Goal: Information Seeking & Learning: Learn about a topic

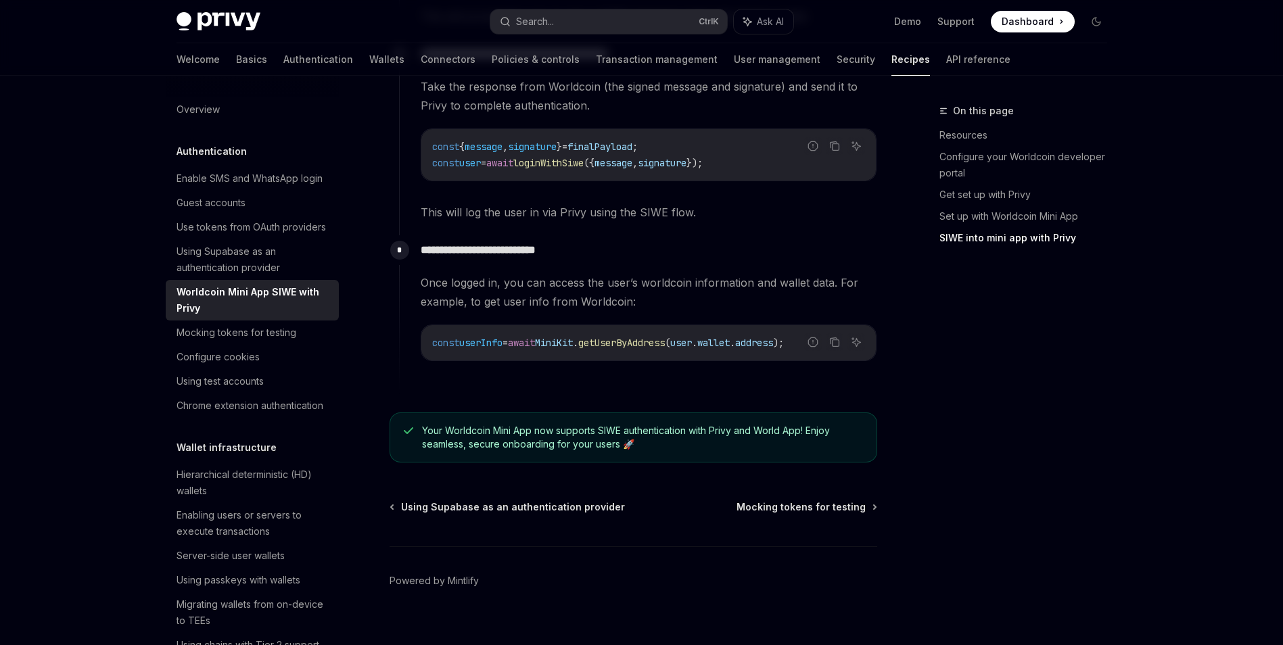
scroll to position [1647, 0]
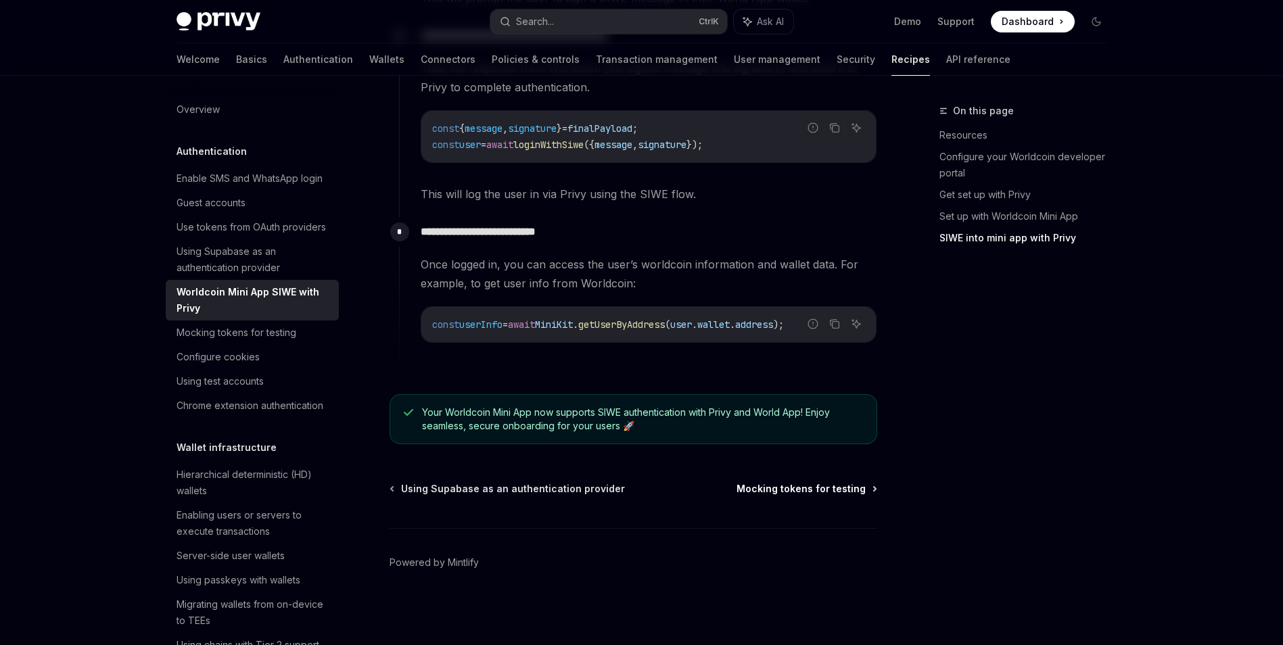
click at [826, 488] on span "Mocking tokens for testing" at bounding box center [801, 489] width 129 height 14
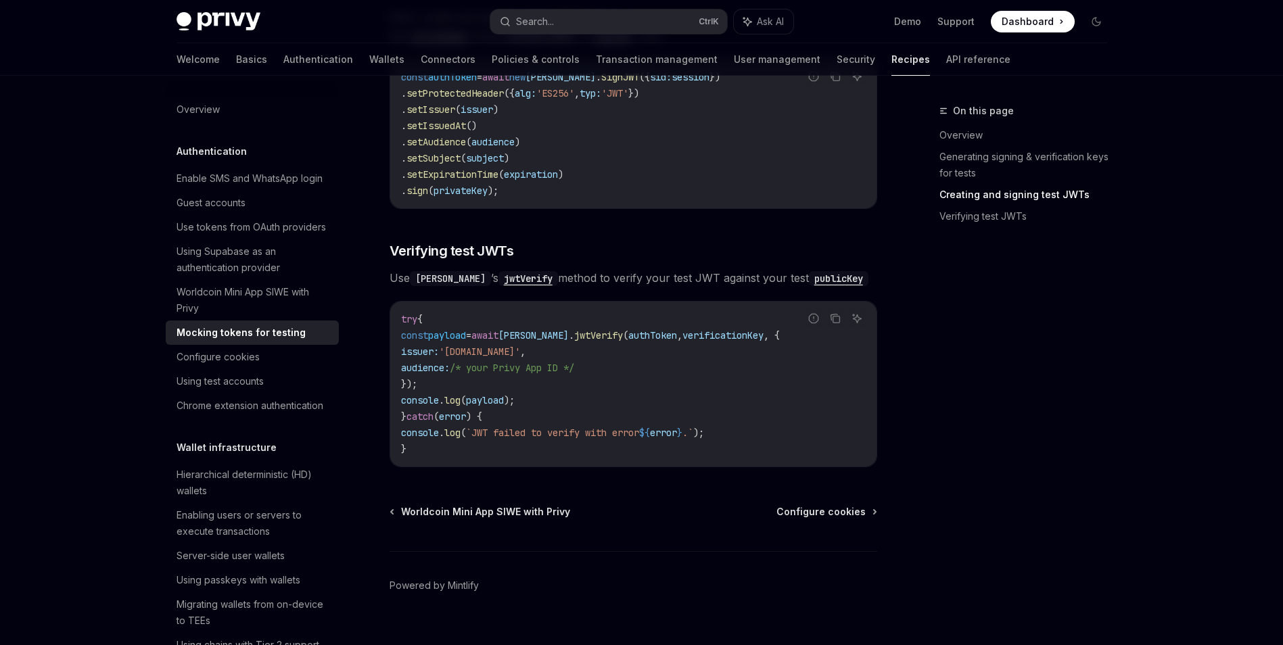
scroll to position [1003, 0]
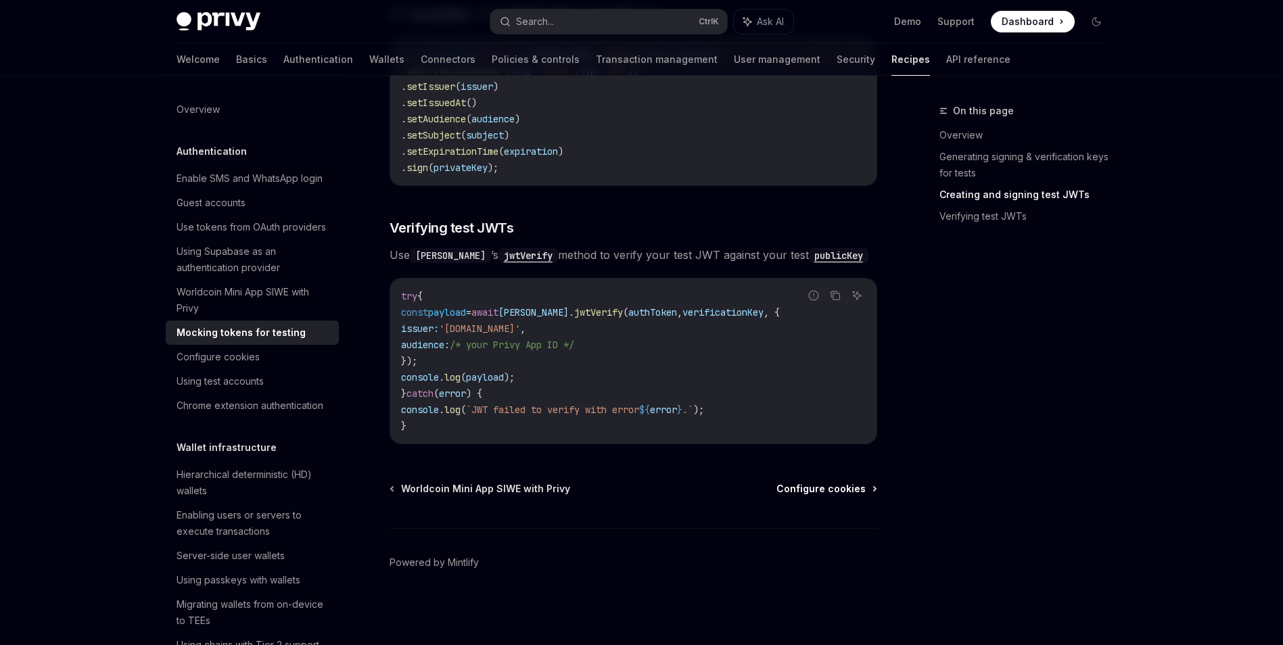
click at [854, 484] on span "Configure cookies" at bounding box center [821, 489] width 89 height 14
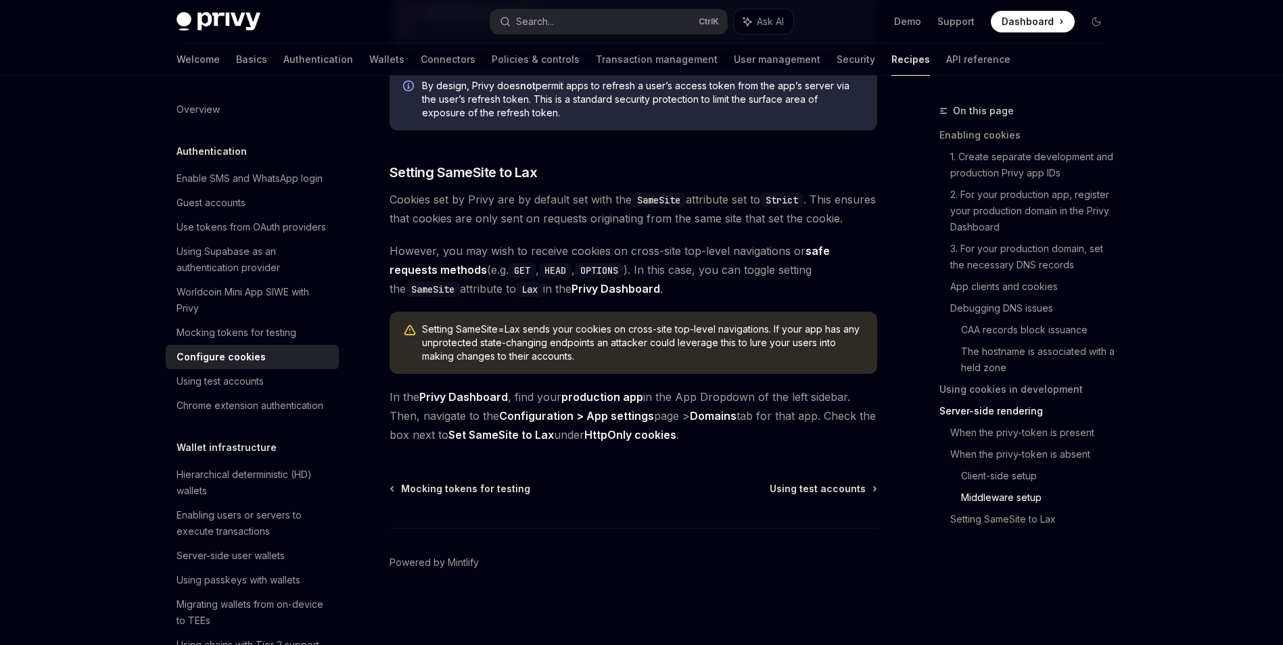
scroll to position [4683, 0]
click at [857, 488] on span "Using test accounts" at bounding box center [818, 489] width 96 height 14
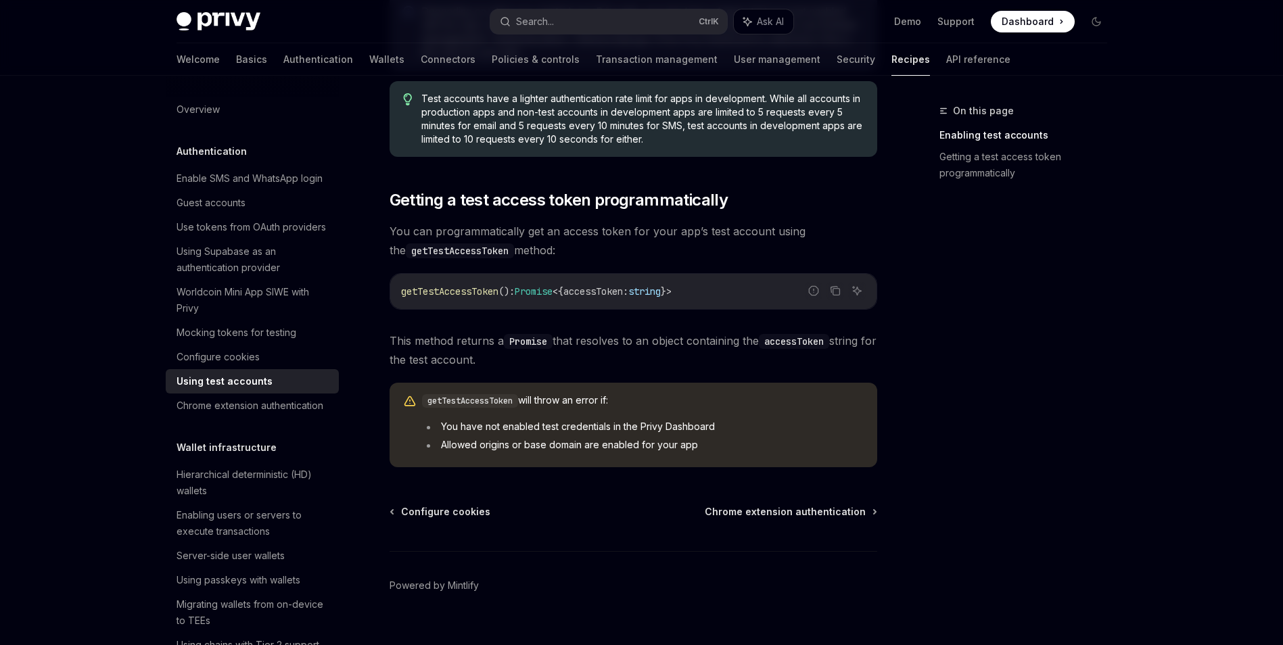
scroll to position [767, 0]
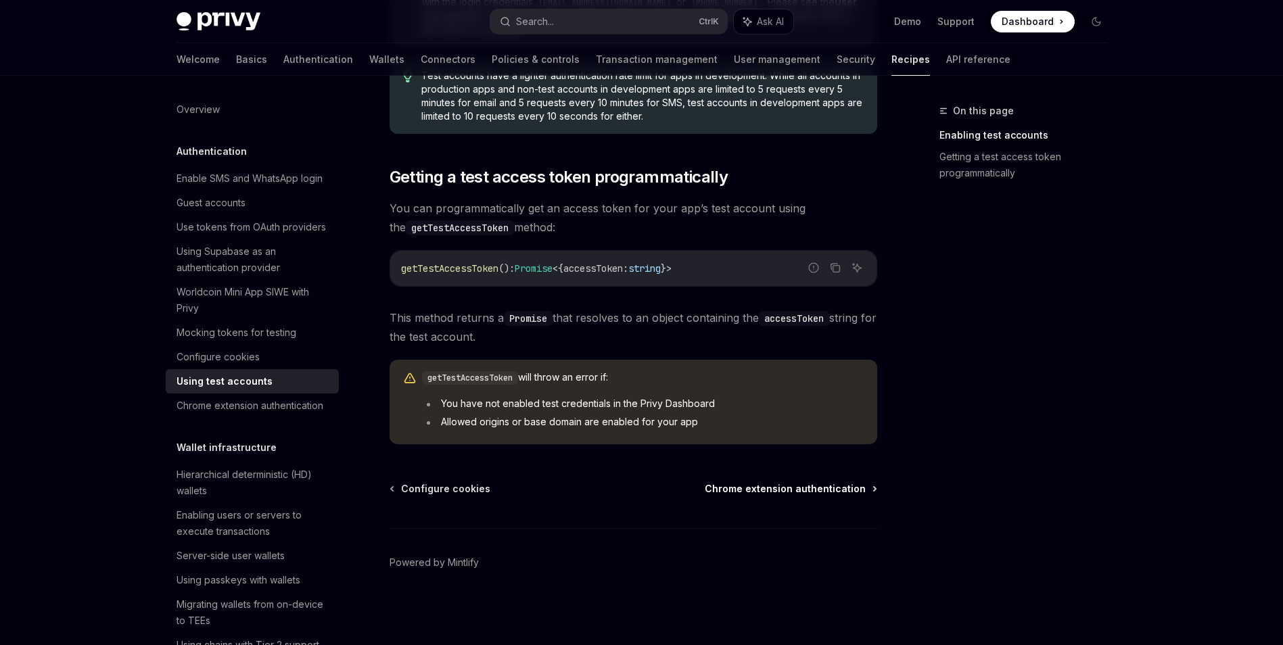
click at [825, 493] on span "Chrome extension authentication" at bounding box center [785, 489] width 161 height 14
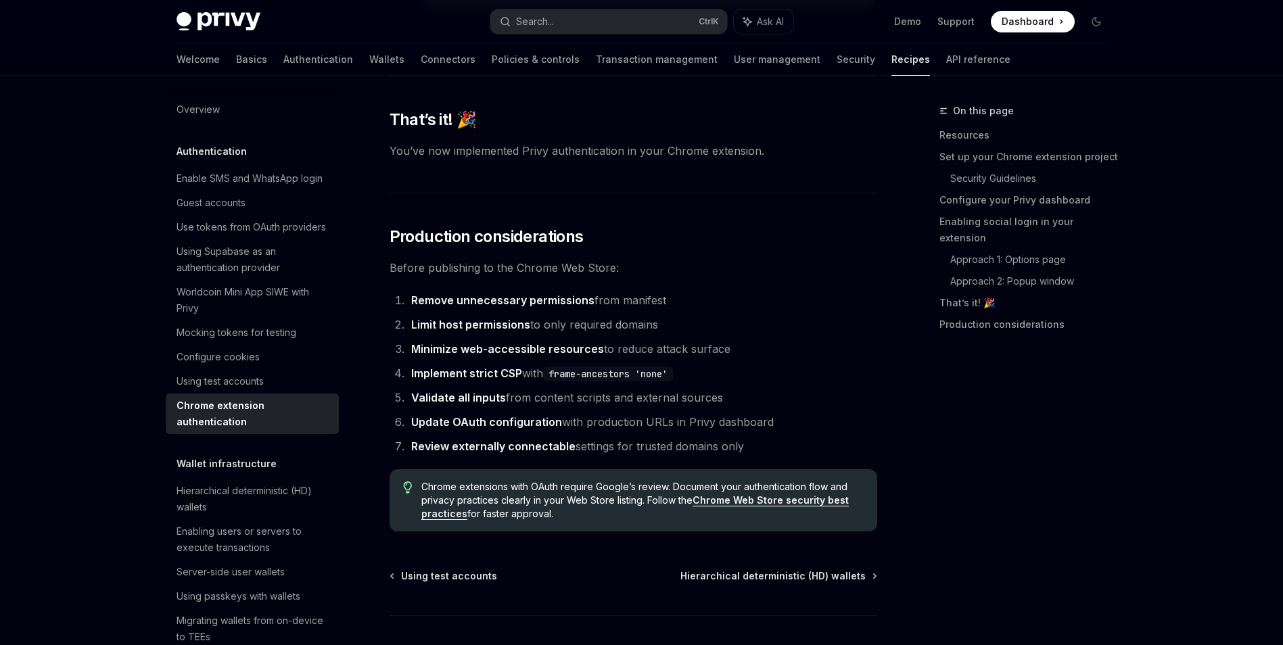
scroll to position [3734, 0]
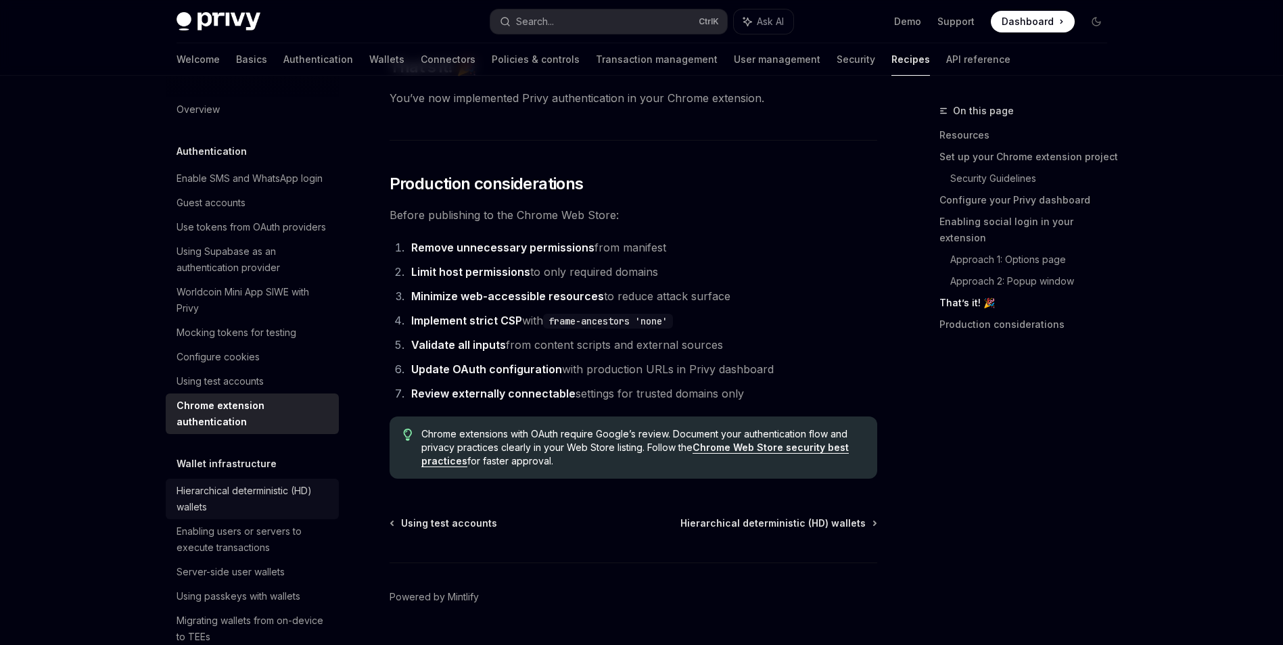
click at [245, 515] on div "Hierarchical deterministic (HD) wallets" at bounding box center [254, 499] width 154 height 32
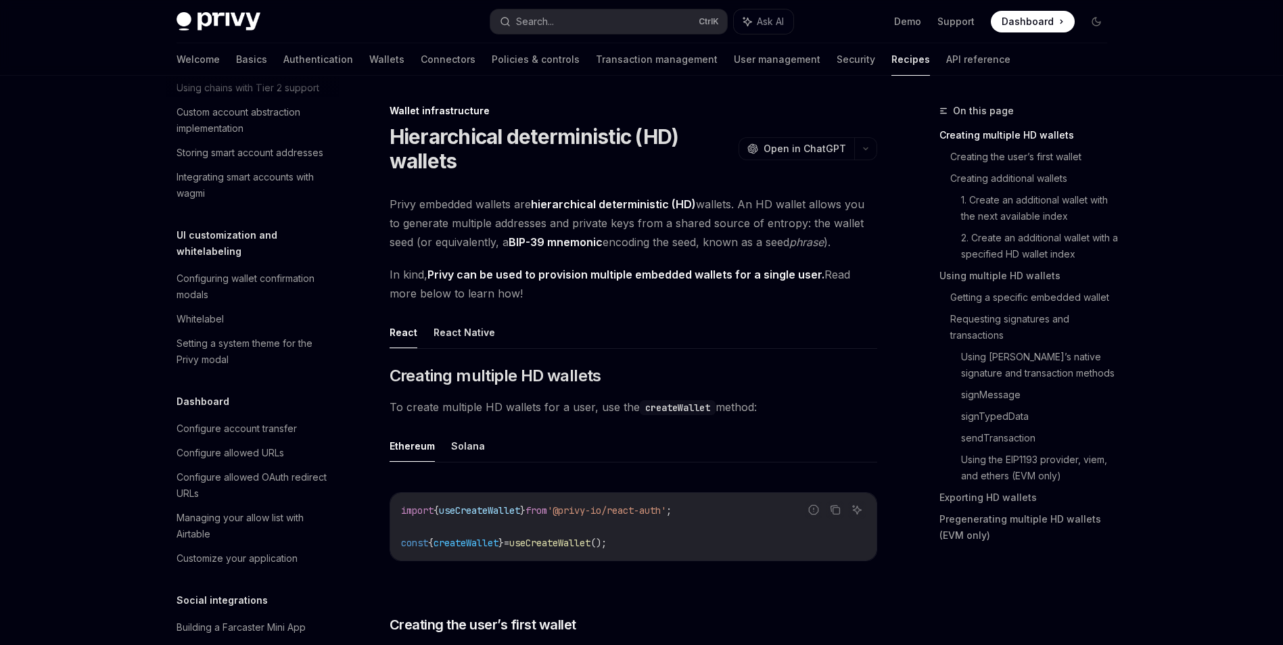
scroll to position [676, 0]
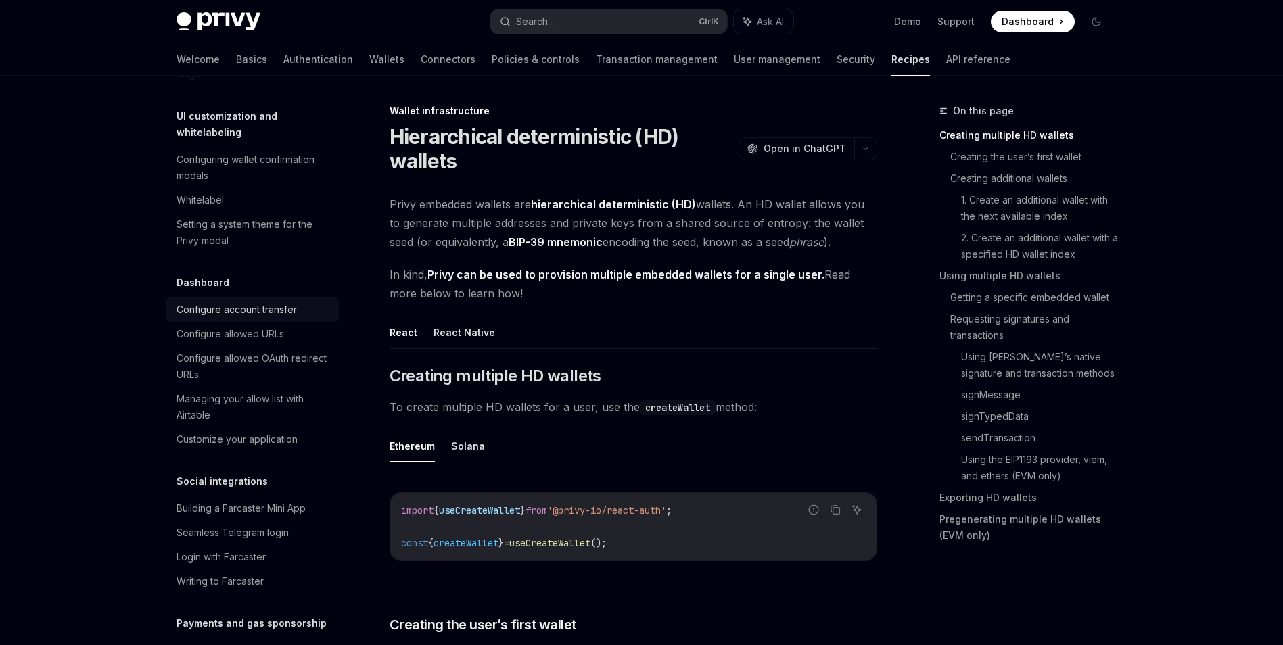
click at [252, 318] on div "Configure account transfer" at bounding box center [237, 310] width 120 height 16
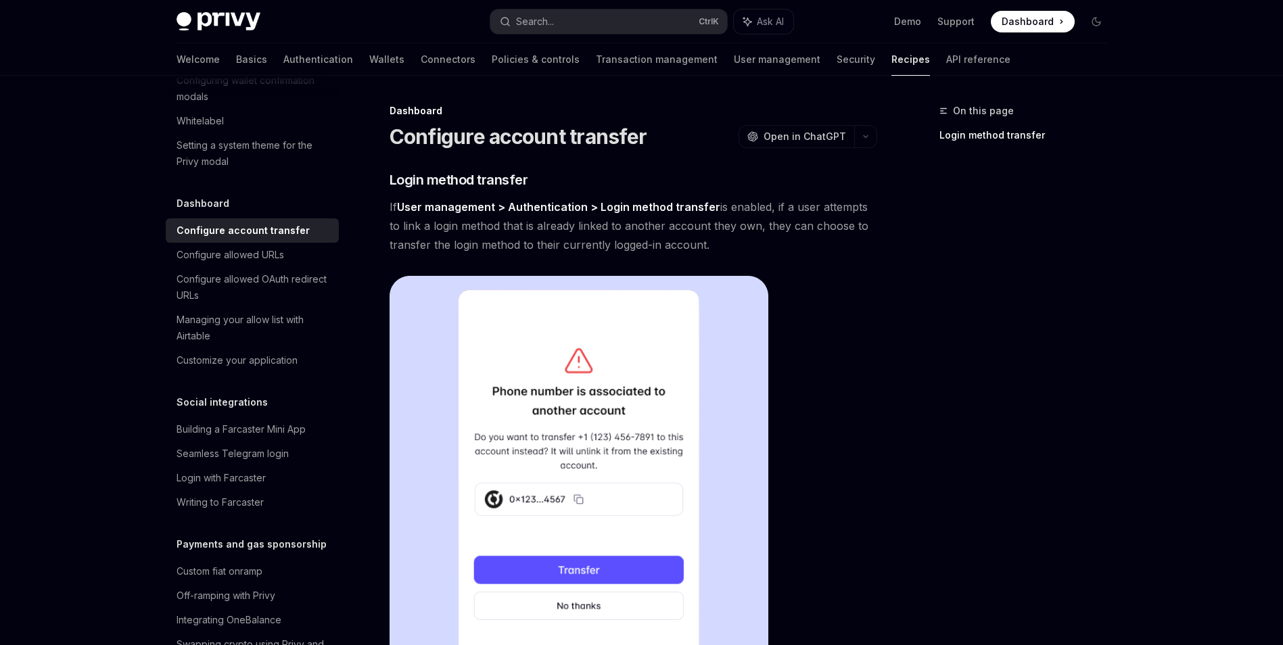
scroll to position [758, 0]
click at [931, 494] on div "On this page Login method transfer" at bounding box center [1015, 374] width 206 height 542
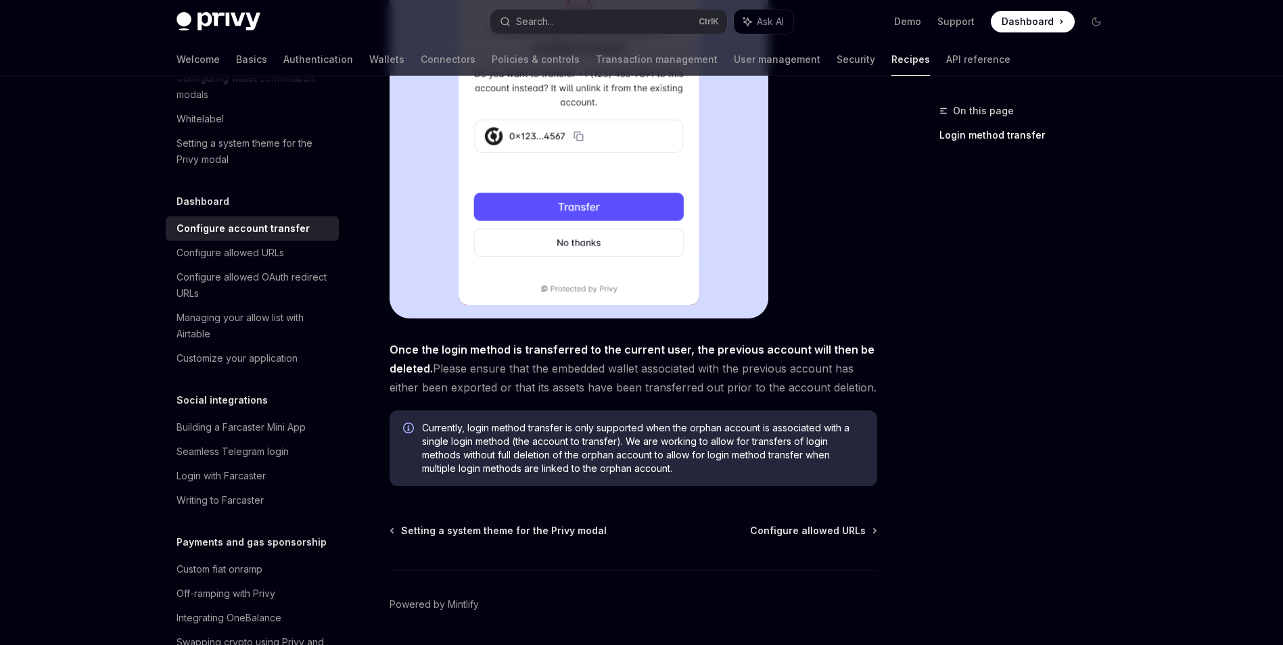
scroll to position [405, 0]
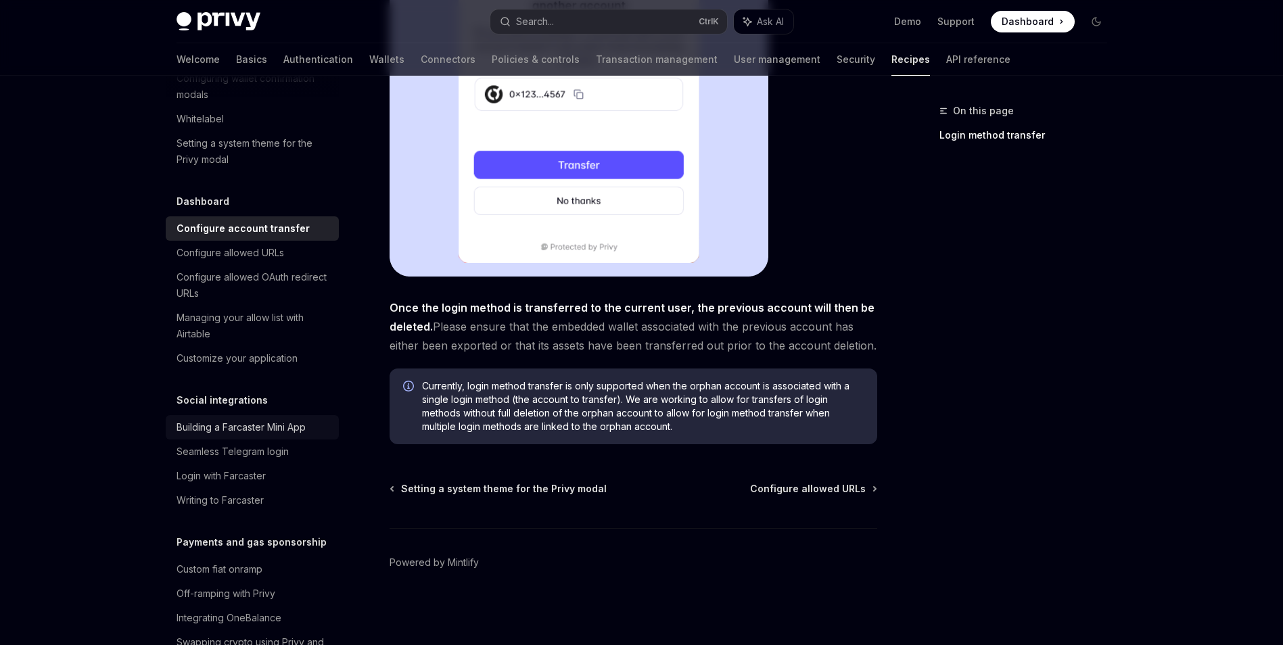
click at [268, 436] on div "Building a Farcaster Mini App" at bounding box center [241, 427] width 129 height 16
type textarea "*"
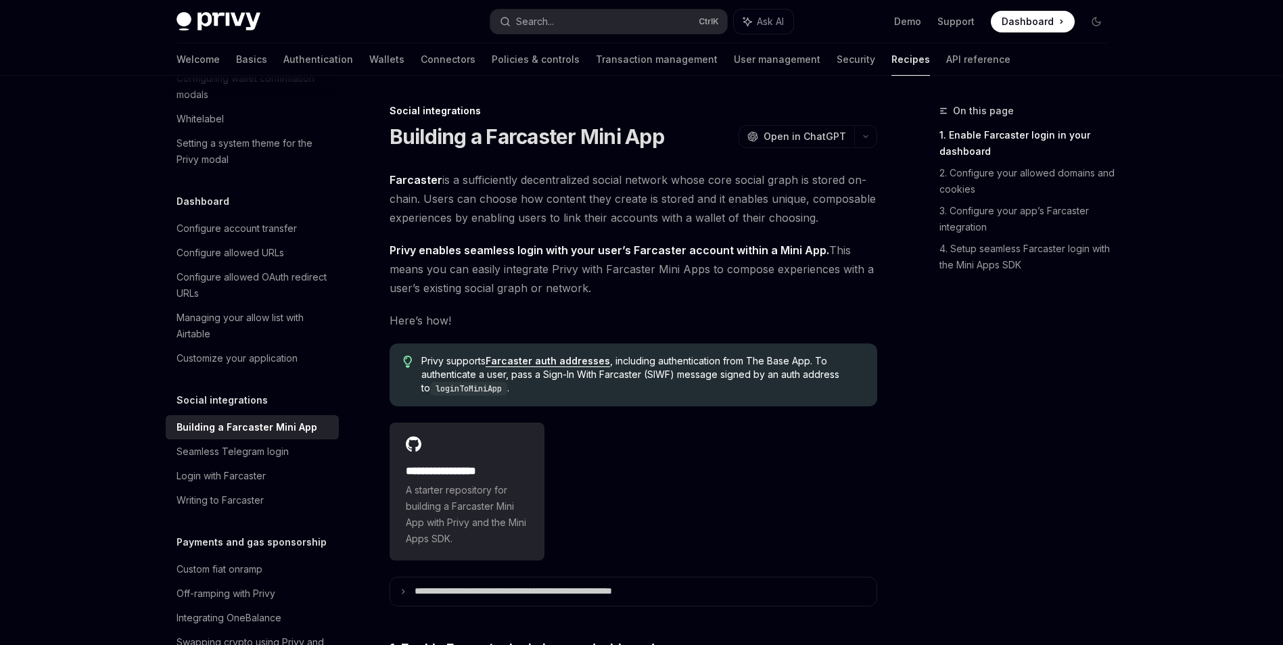
scroll to position [1255, 0]
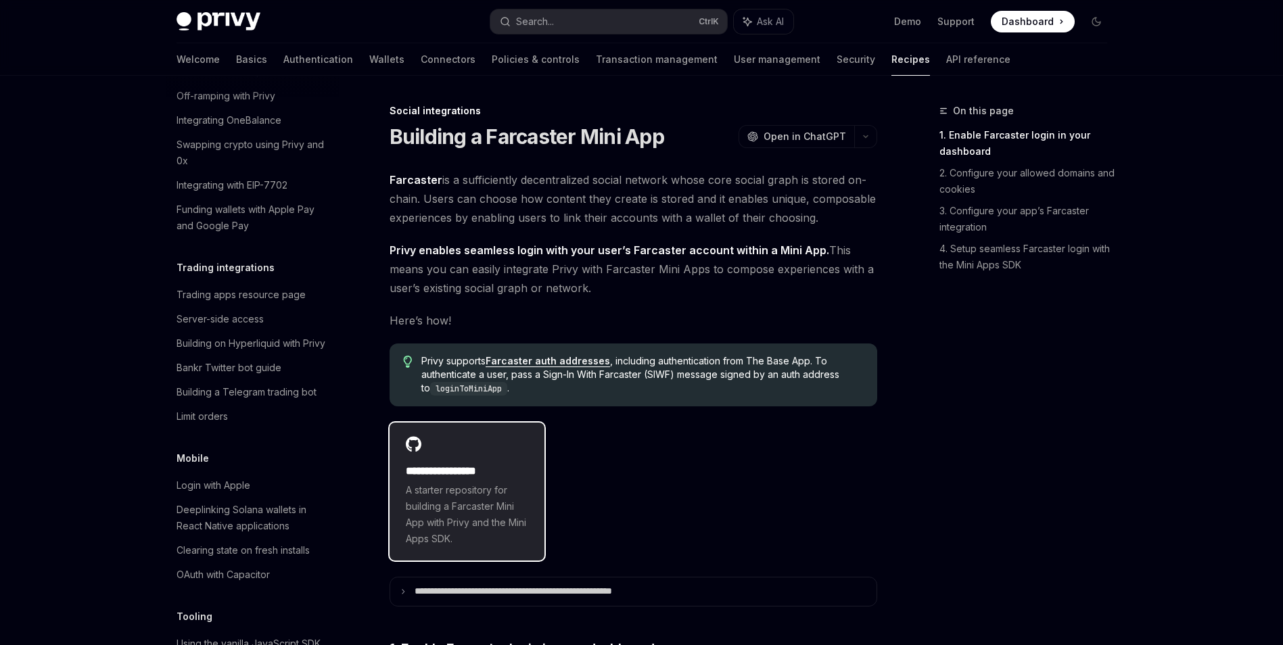
drag, startPoint x: 663, startPoint y: 533, endPoint x: 508, endPoint y: 534, distance: 154.9
click at [508, 534] on span "A starter repository for building a Farcaster Mini App with Privy and the Mini …" at bounding box center [467, 514] width 123 height 65
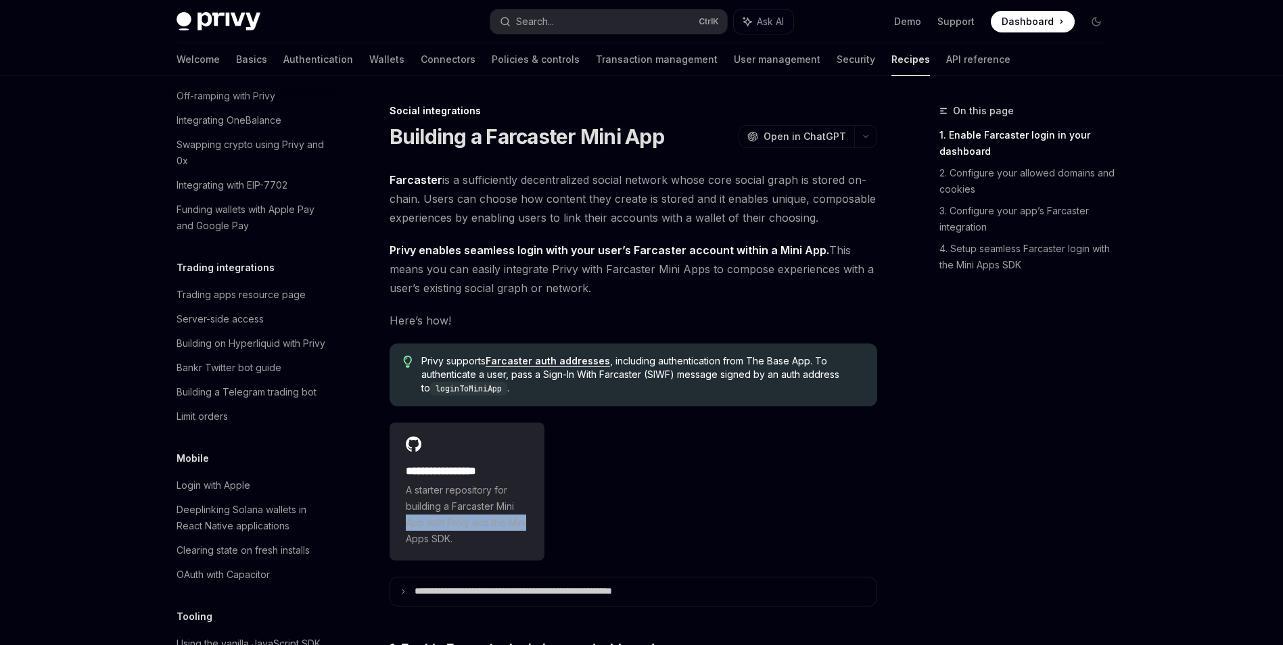
click at [724, 510] on div "**********" at bounding box center [634, 491] width 488 height 149
drag, startPoint x: 724, startPoint y: 510, endPoint x: 638, endPoint y: 492, distance: 88.5
click at [638, 492] on div "**********" at bounding box center [634, 491] width 488 height 149
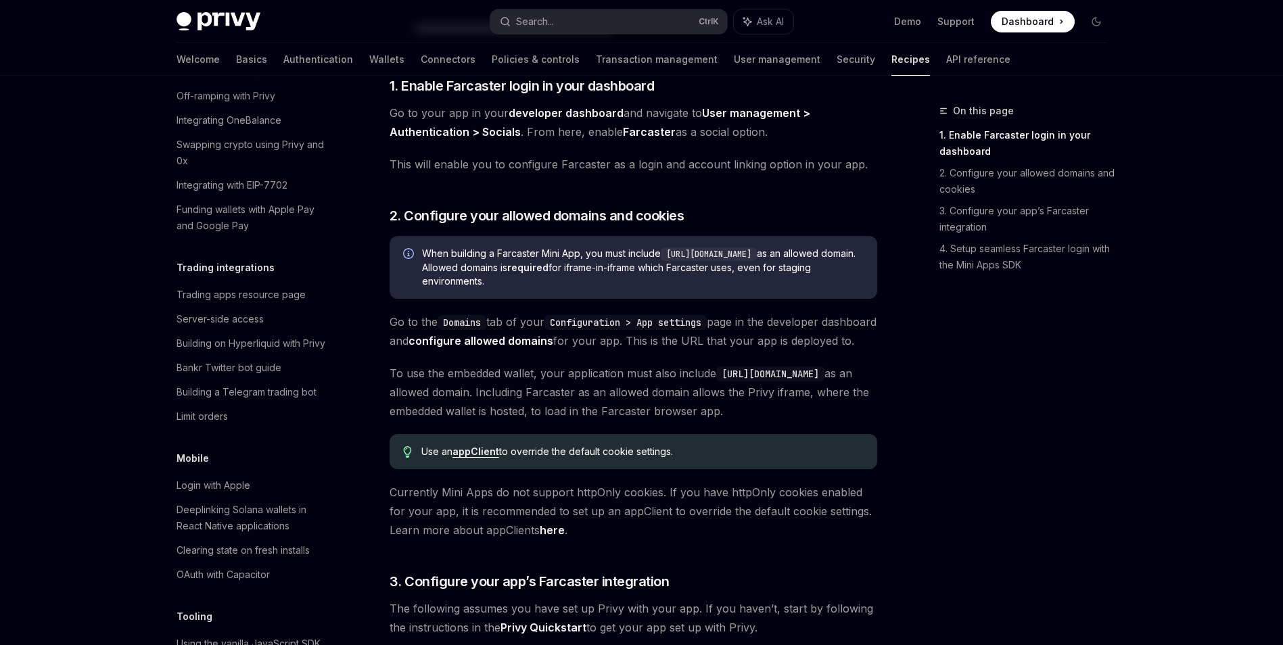
scroll to position [561, 0]
